Goal: Navigation & Orientation: Find specific page/section

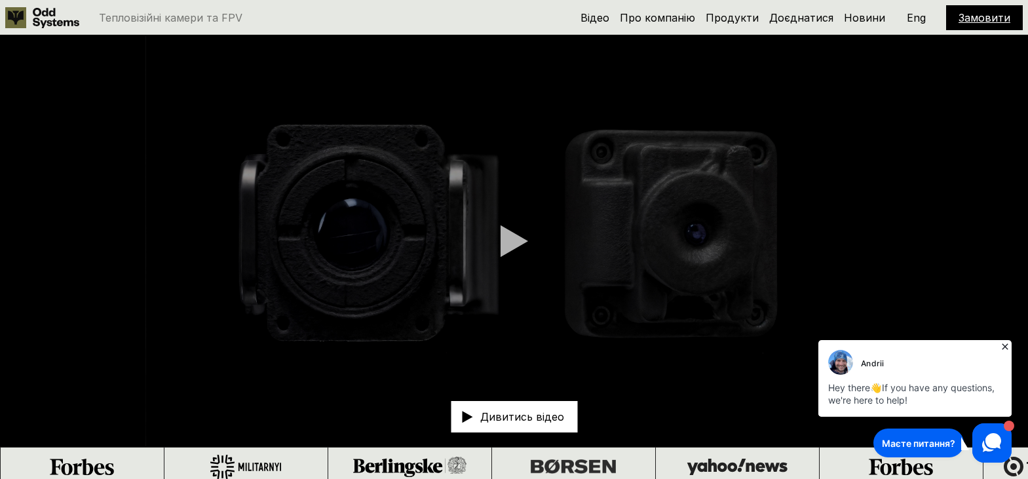
click at [507, 241] on div at bounding box center [515, 241] width 28 height 33
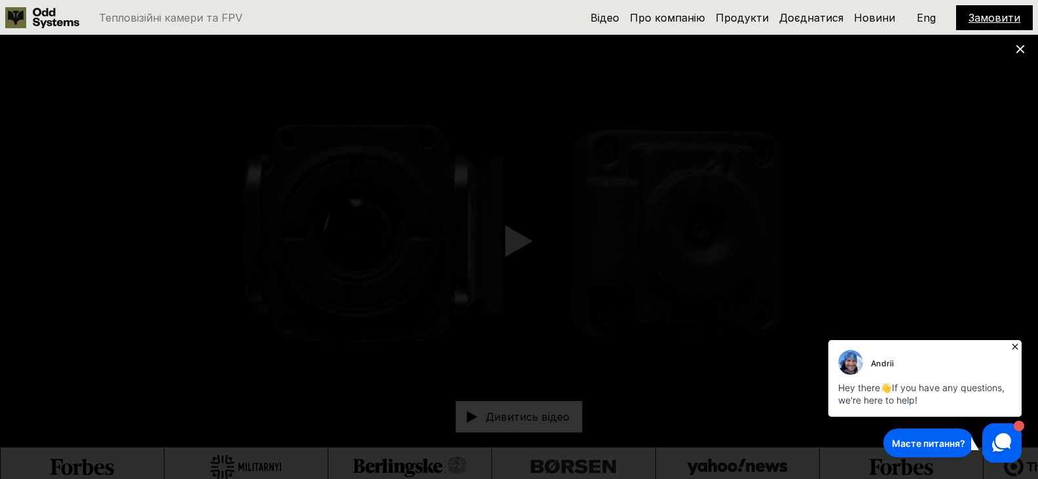
click at [998, 439] on use at bounding box center [1001, 442] width 19 height 19
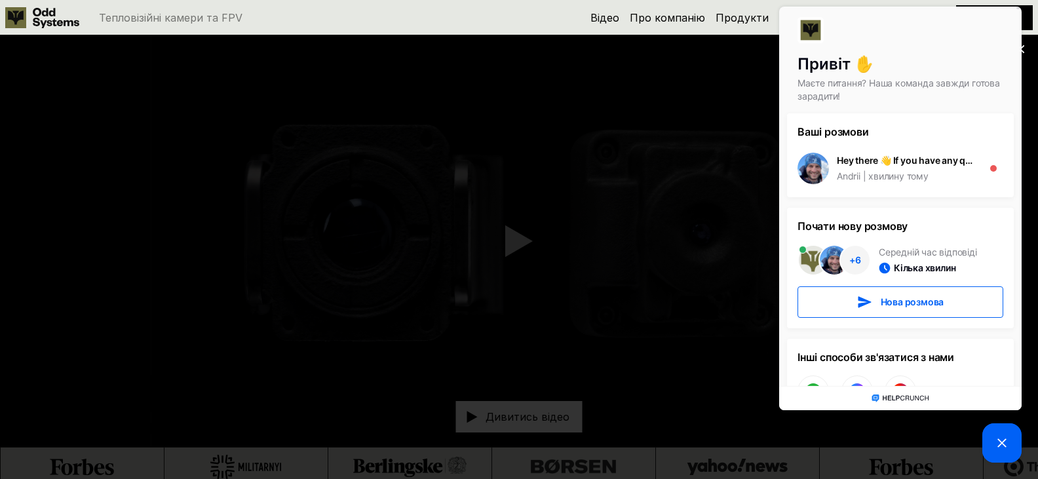
click at [997, 442] on icon at bounding box center [1002, 443] width 16 height 16
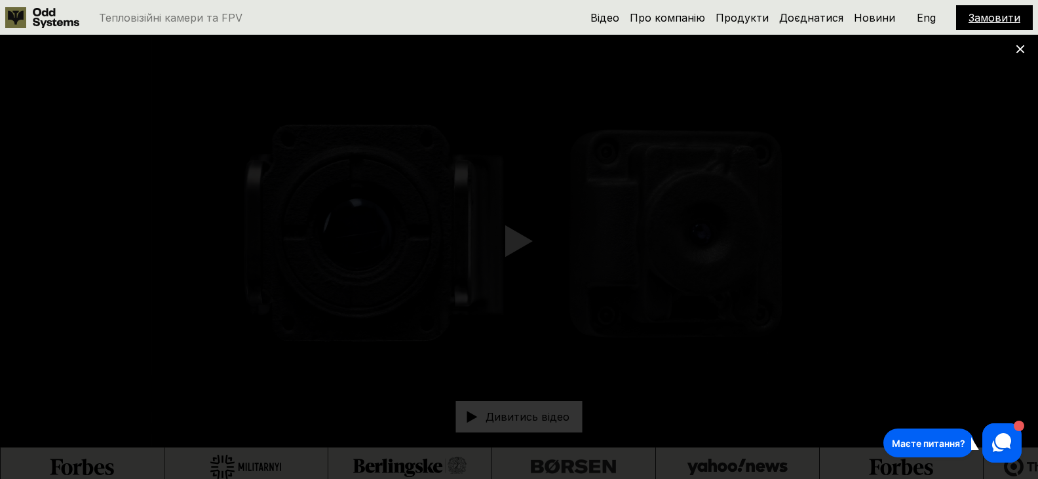
click at [1023, 47] on use at bounding box center [1021, 49] width 9 height 9
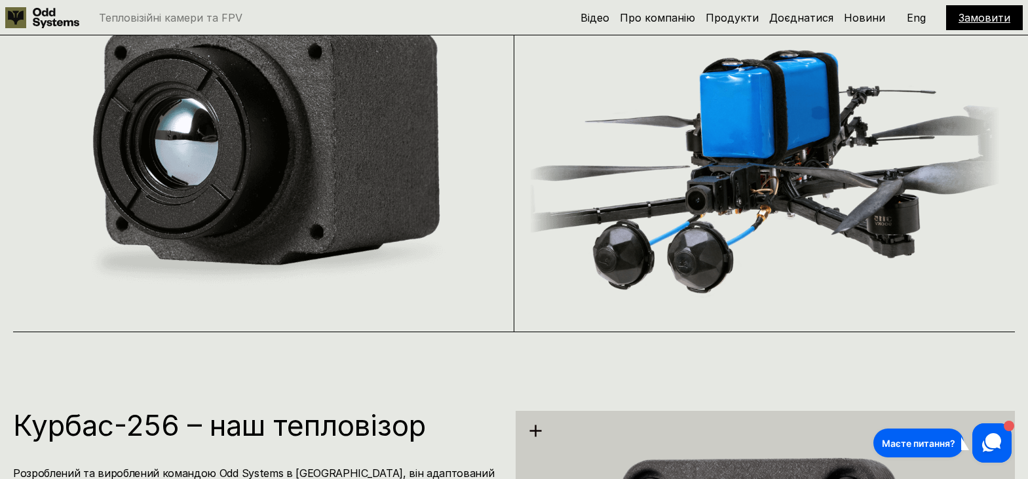
scroll to position [983, 0]
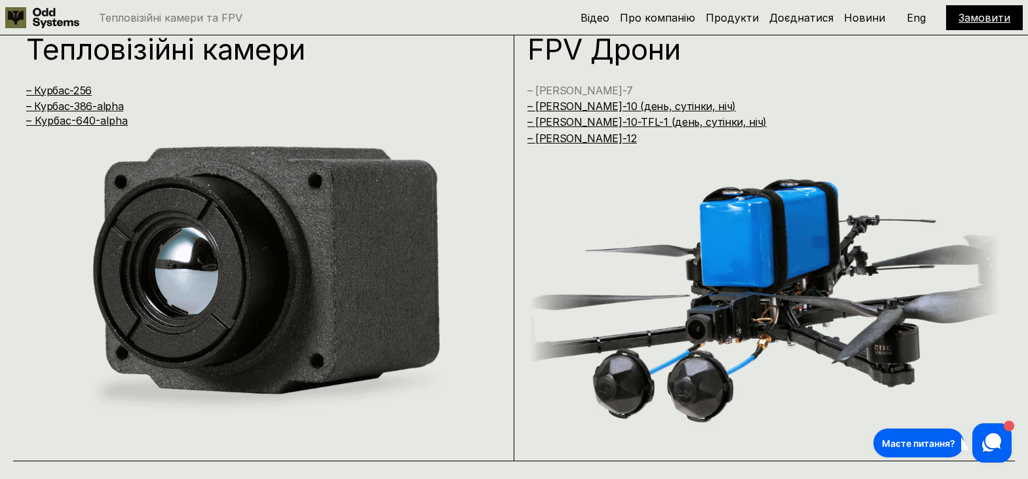
click at [553, 88] on link "– [PERSON_NAME]-7" at bounding box center [581, 90] width 106 height 13
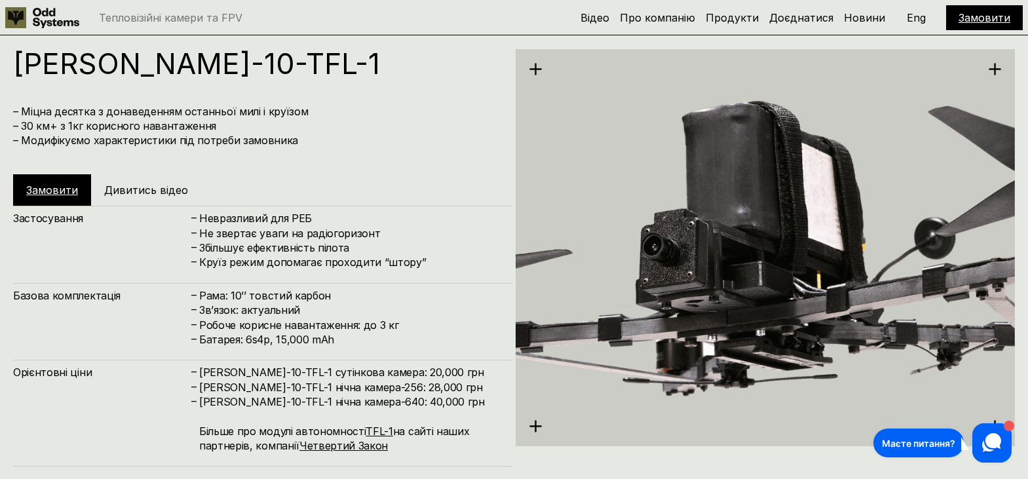
scroll to position [3800, 0]
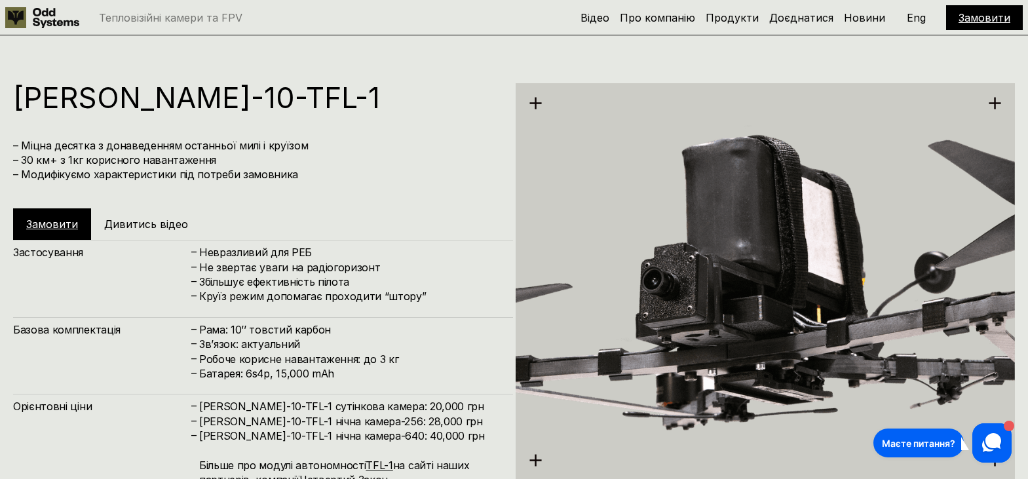
click at [170, 220] on h5 "Дивитись відео" at bounding box center [146, 224] width 84 height 14
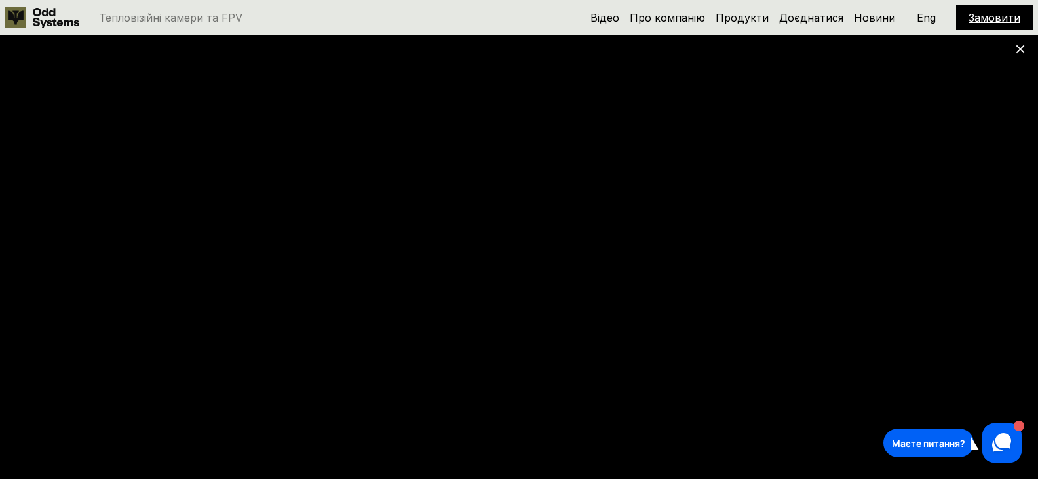
click at [1018, 46] on use at bounding box center [1021, 49] width 9 height 9
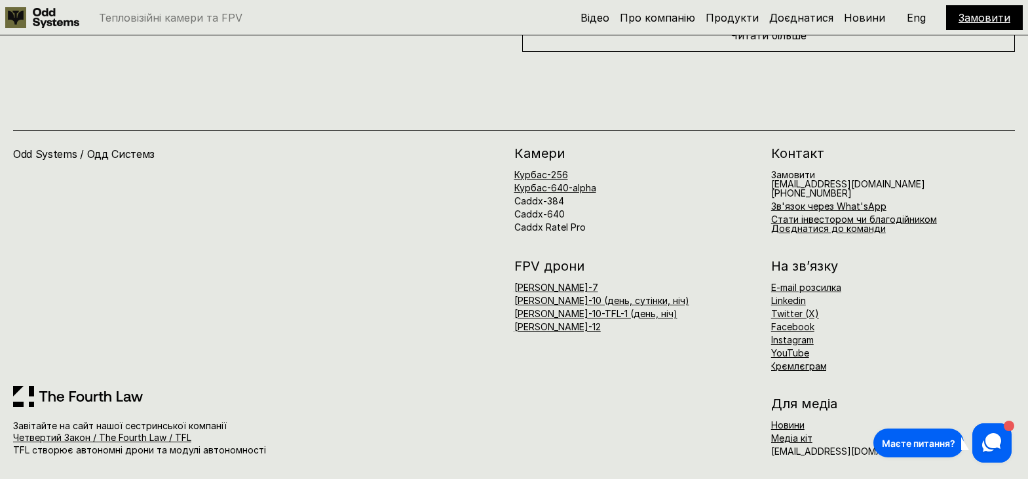
scroll to position [5959, 0]
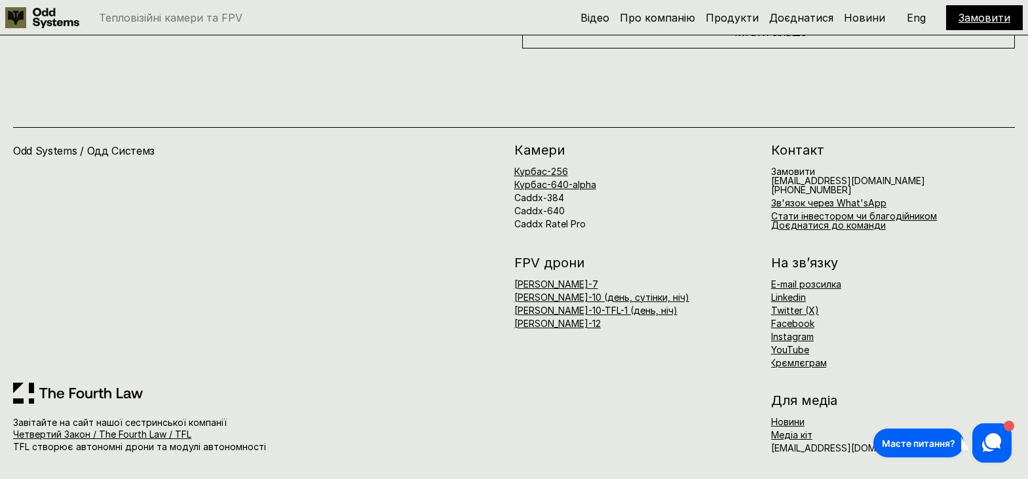
click at [534, 293] on link "[PERSON_NAME]-10 (день, сутінки, ніч)" at bounding box center [602, 297] width 175 height 11
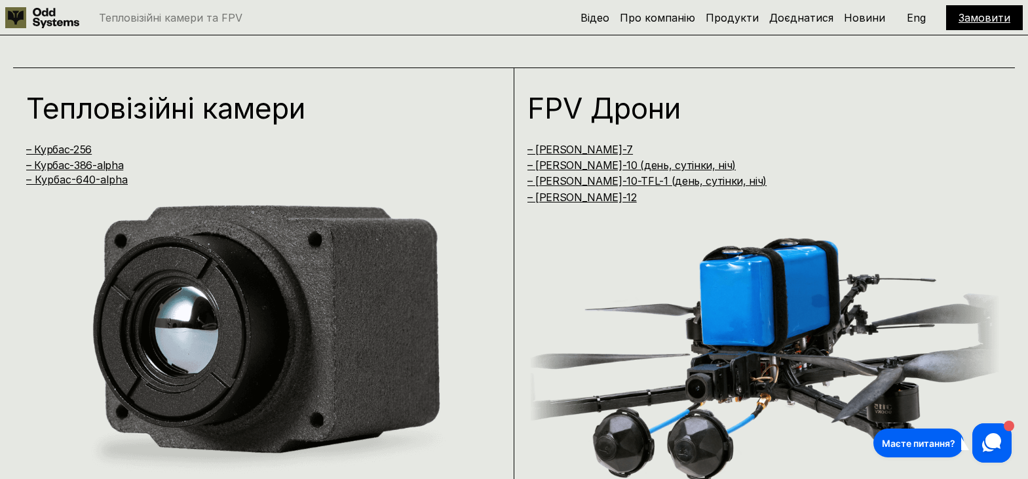
scroll to position [936, 0]
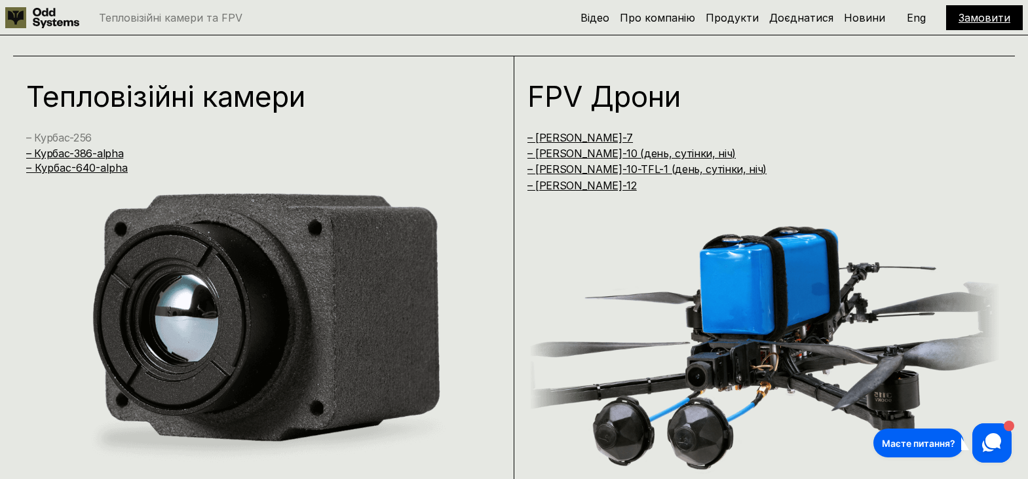
click at [78, 134] on link "– Курбас-256" at bounding box center [59, 137] width 66 height 13
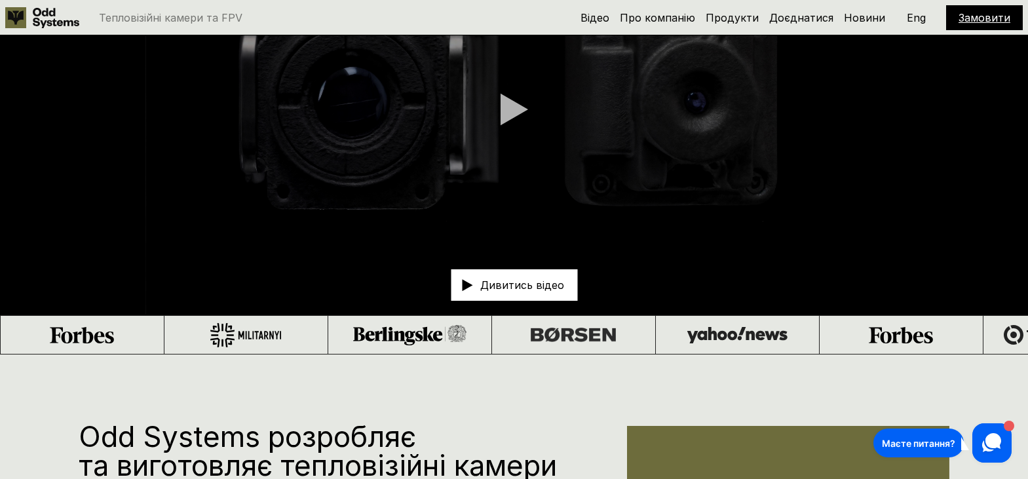
scroll to position [68, 0]
